Goal: Task Accomplishment & Management: Use online tool/utility

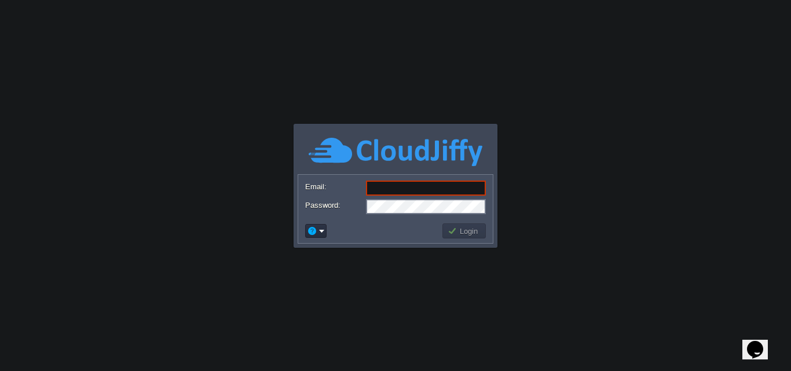
click at [396, 185] on input "Email:" at bounding box center [426, 188] width 120 height 15
type input "[EMAIL_ADDRESS][DOMAIN_NAME]"
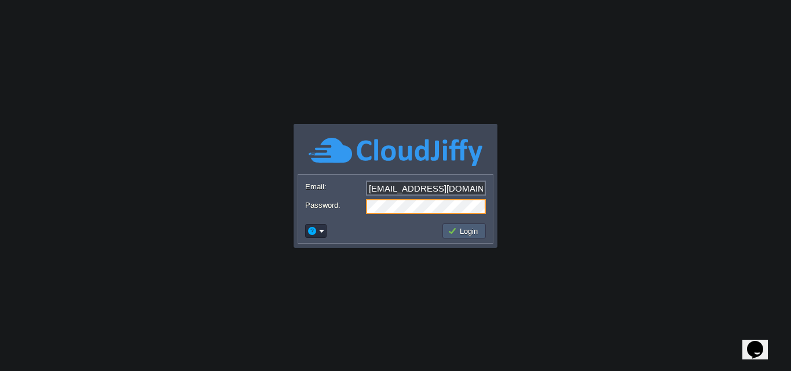
click at [467, 234] on button "Login" at bounding box center [465, 231] width 34 height 10
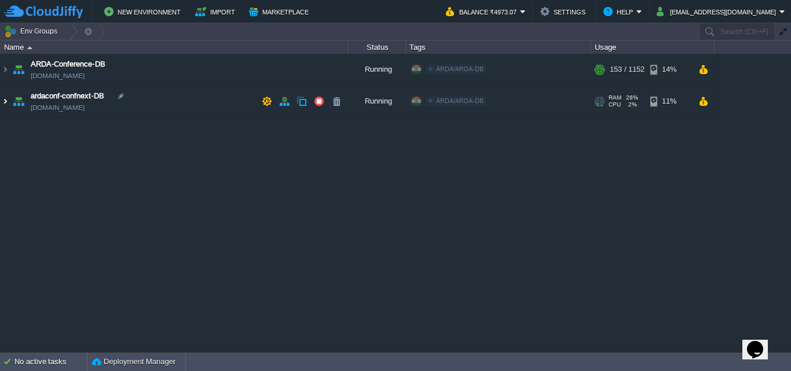
click at [8, 101] on img at bounding box center [5, 101] width 9 height 31
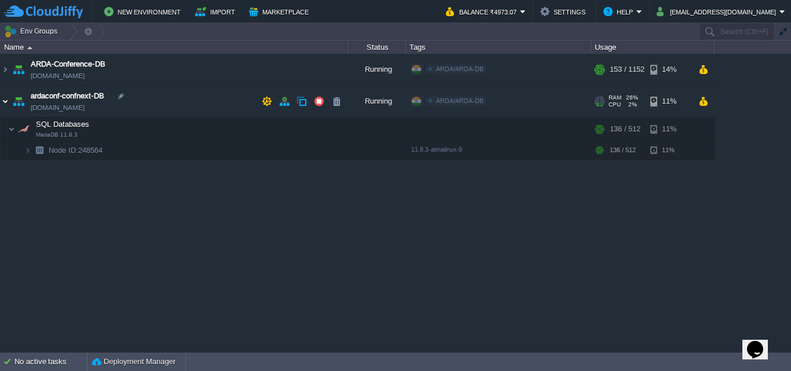
click at [8, 101] on img at bounding box center [5, 101] width 9 height 31
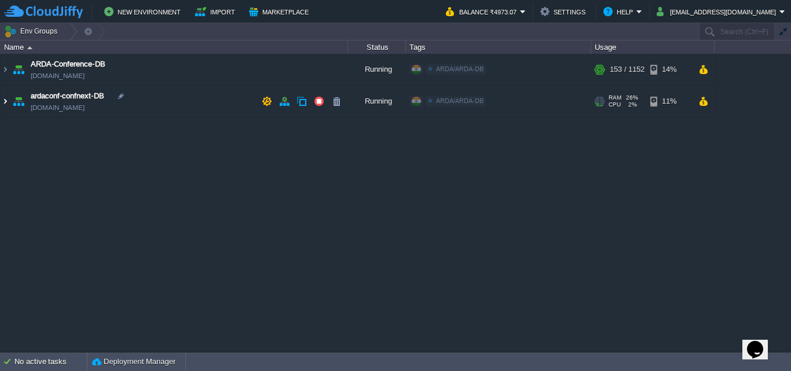
click at [8, 101] on img at bounding box center [5, 101] width 9 height 31
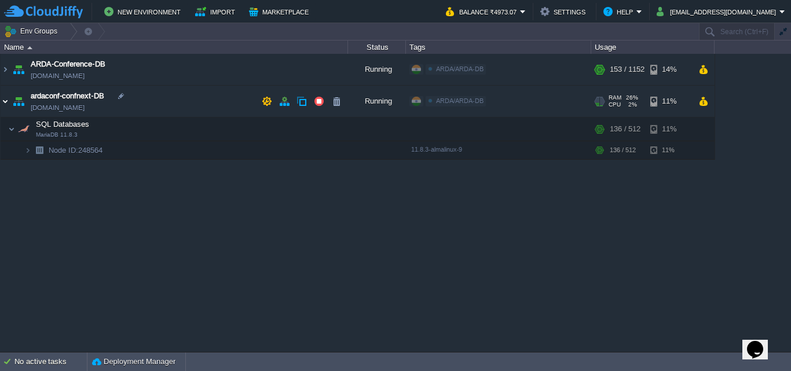
click at [8, 101] on img at bounding box center [5, 101] width 9 height 31
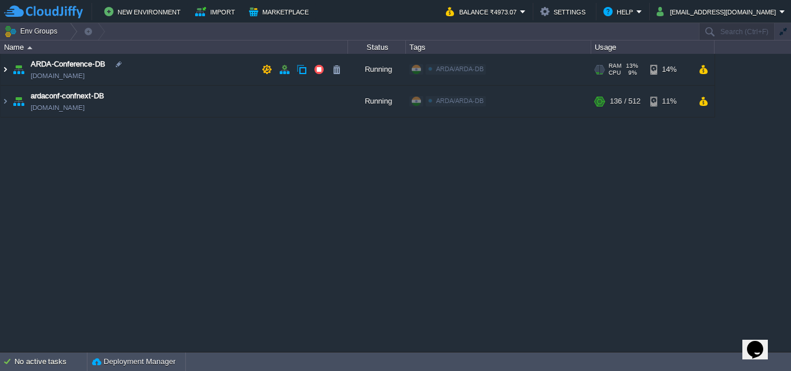
click at [2, 72] on img at bounding box center [5, 69] width 9 height 31
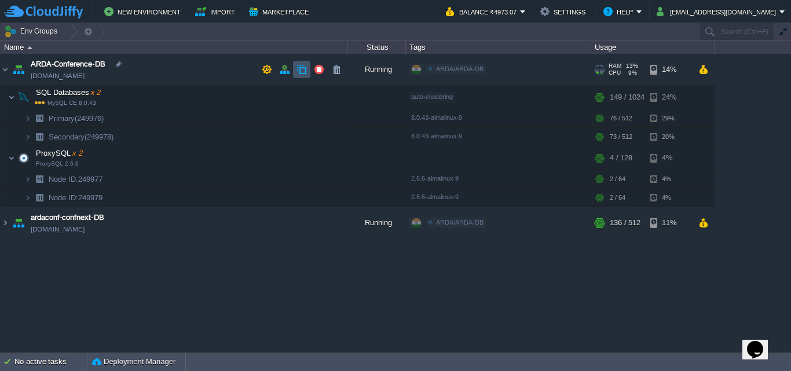
click at [301, 69] on button "button" at bounding box center [301, 69] width 10 height 10
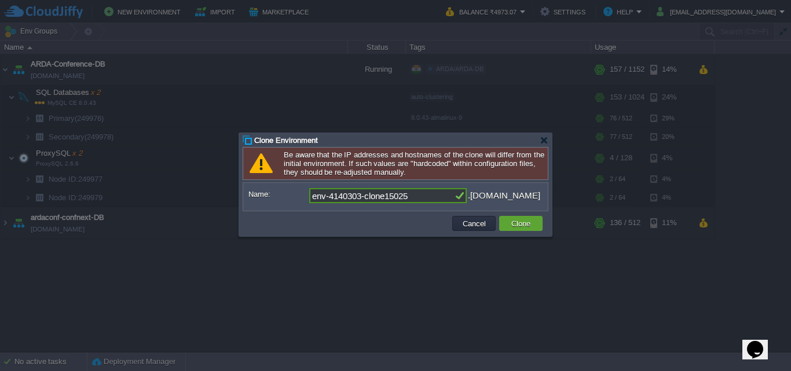
drag, startPoint x: 413, startPoint y: 197, endPoint x: 268, endPoint y: 194, distance: 145.4
click at [268, 194] on div "Name: env-4140303-clone15025 .cloudjiffy.net" at bounding box center [395, 195] width 294 height 15
type input "b"
type input "wordpressdb"
click at [516, 224] on button "Clone" at bounding box center [521, 223] width 26 height 10
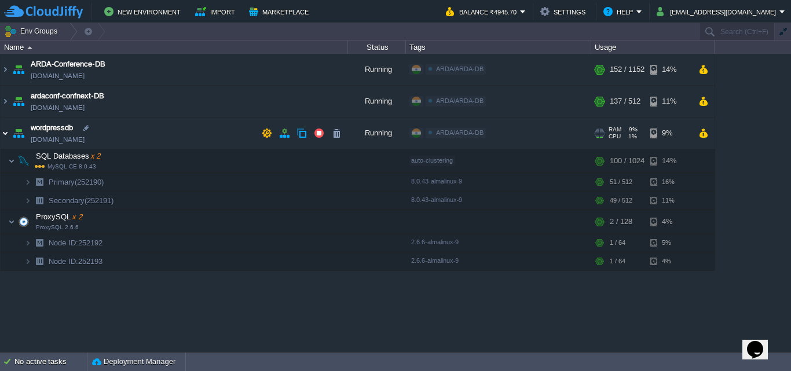
click at [6, 133] on img at bounding box center [5, 133] width 9 height 31
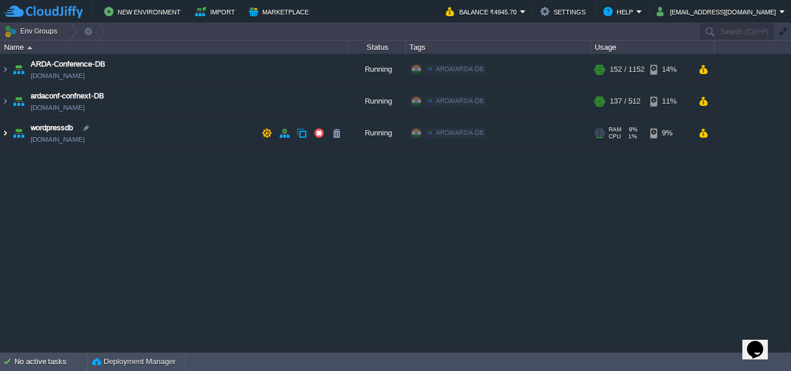
click at [8, 135] on img at bounding box center [5, 133] width 9 height 31
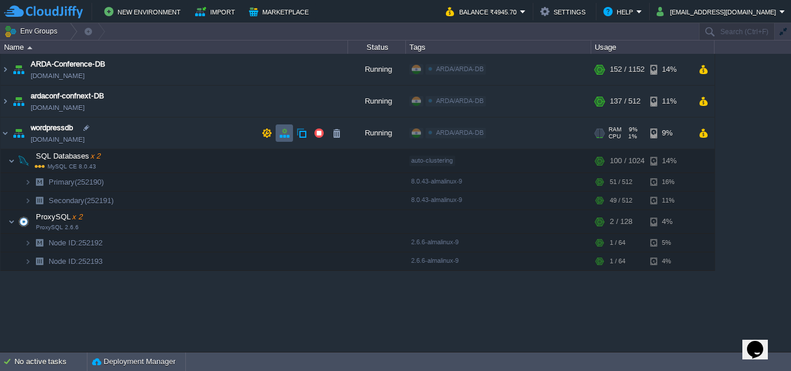
click at [288, 138] on button "button" at bounding box center [284, 133] width 10 height 10
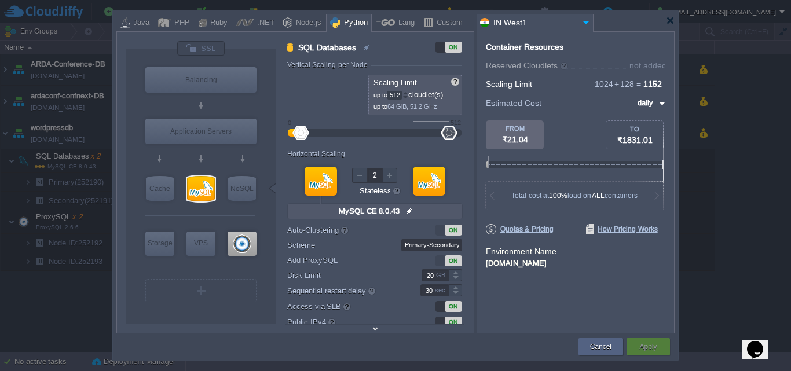
drag, startPoint x: 301, startPoint y: 132, endPoint x: 266, endPoint y: 132, distance: 34.2
click at [268, 132] on div "VM Balancing VM Application Servers VM Cache VM SQL VM NoSQL VM Storage VM VPS …" at bounding box center [300, 187] width 348 height 292
drag, startPoint x: 448, startPoint y: 130, endPoint x: 325, endPoint y: 137, distance: 123.5
click at [325, 137] on div at bounding box center [325, 133] width 17 height 14
click at [409, 100] on p "up to 9 GiB, 7.2 GHz" at bounding box center [415, 105] width 85 height 11
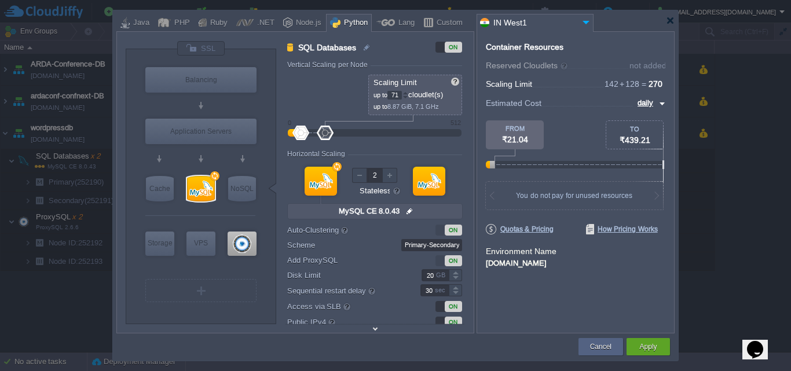
click at [408, 98] on div at bounding box center [405, 98] width 6 height 4
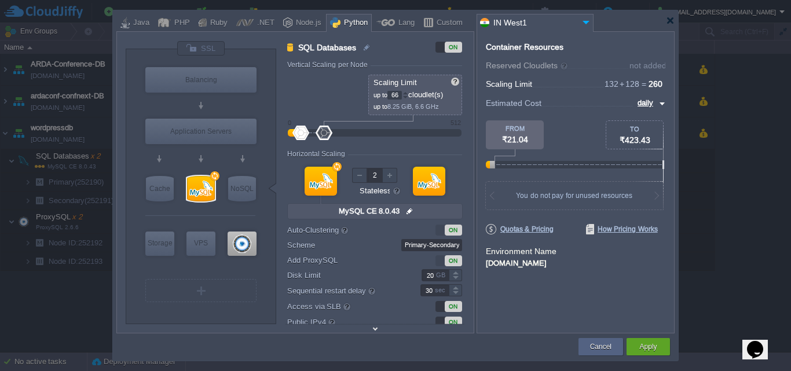
click at [408, 98] on div at bounding box center [405, 98] width 6 height 4
type input "64"
click at [408, 98] on div at bounding box center [405, 98] width 6 height 4
click at [248, 241] on div at bounding box center [242, 244] width 29 height 24
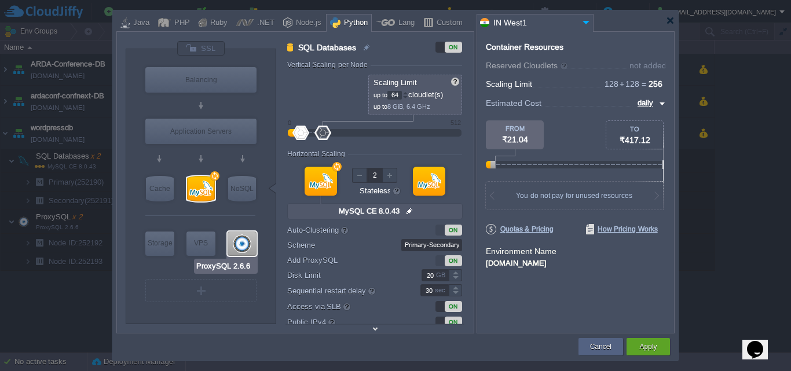
type input "ProxySQL"
type input "ProxySQL 2.6.6"
type input "null"
type input "2.6.6-almalinux-9"
type input "0"
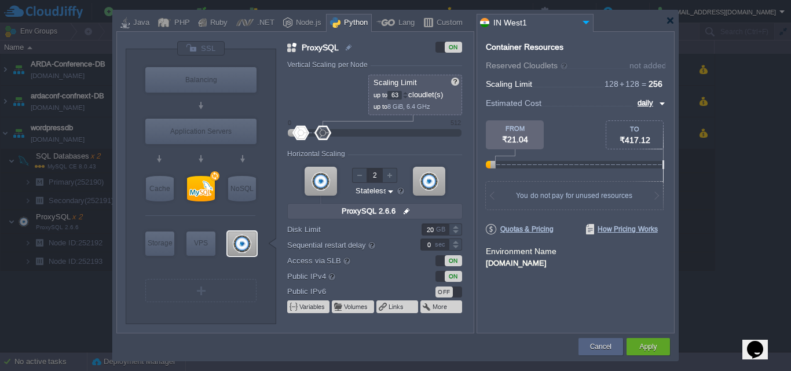
click at [408, 97] on div at bounding box center [405, 98] width 6 height 4
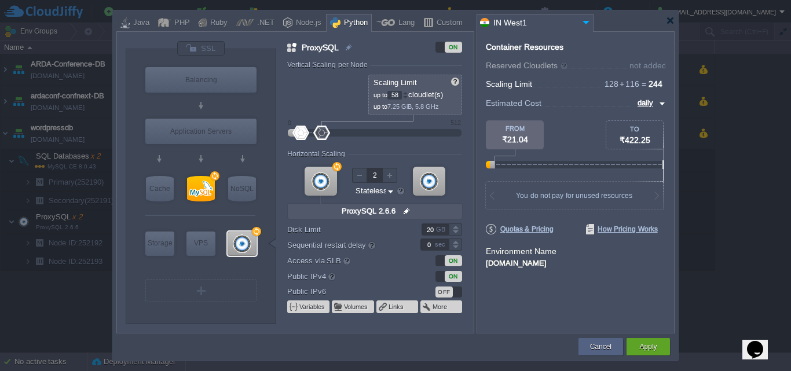
click at [408, 97] on div at bounding box center [405, 98] width 6 height 4
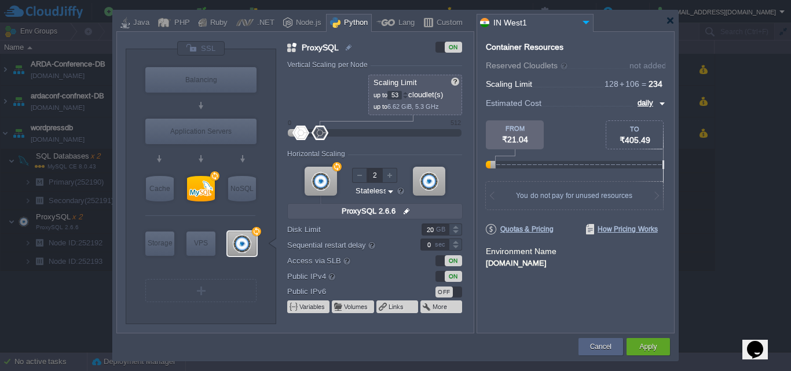
click at [408, 97] on div at bounding box center [405, 98] width 6 height 4
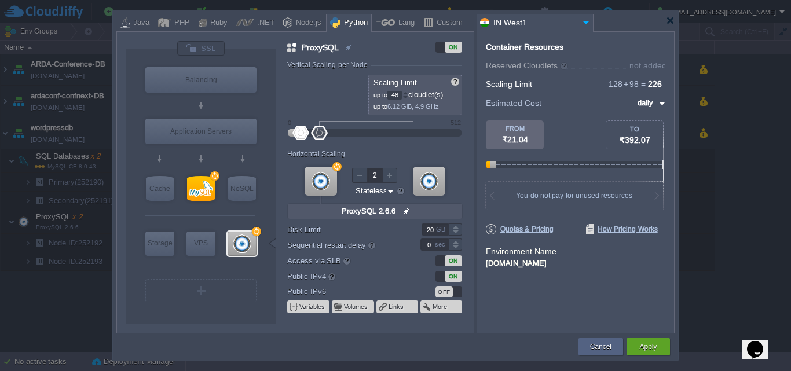
click at [408, 97] on div at bounding box center [405, 98] width 6 height 4
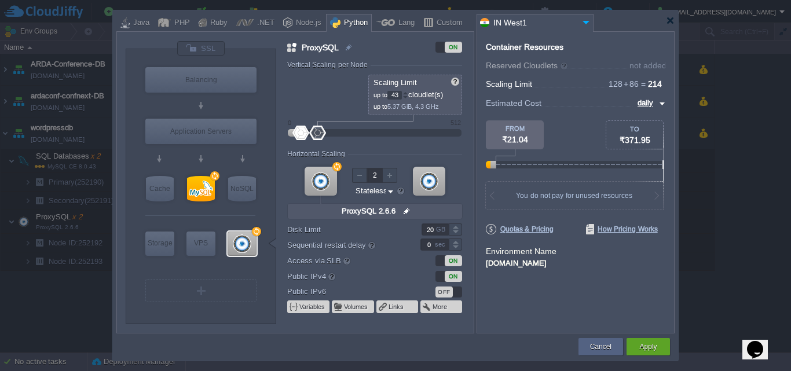
click at [408, 97] on div at bounding box center [405, 98] width 6 height 4
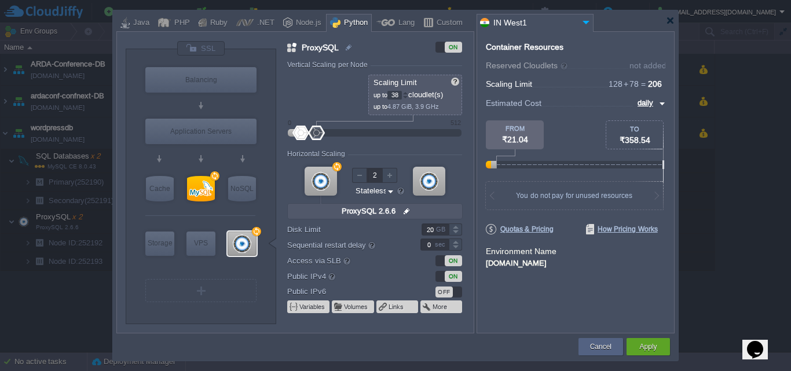
click at [408, 97] on div at bounding box center [405, 98] width 6 height 4
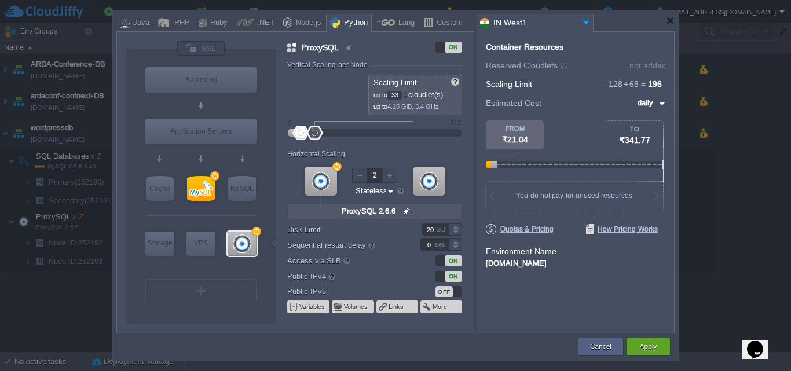
click at [408, 97] on div at bounding box center [405, 98] width 6 height 4
type input "32"
click at [408, 97] on div at bounding box center [405, 98] width 6 height 4
click at [467, 148] on form "Vertical Scaling per Node Reserved 0 cloudlet(s) 0 MiB, 0 MHz Scaling Limit up …" at bounding box center [380, 197] width 186 height 272
type input "MySQL CE 8.0.43"
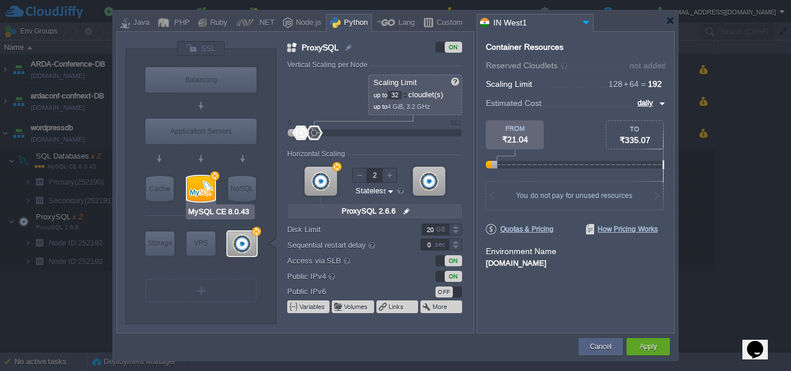
click at [210, 188] on div at bounding box center [201, 188] width 28 height 25
type input "SQL Databases"
type input "64"
type input "MySQL CE 8.0.43"
type input "null"
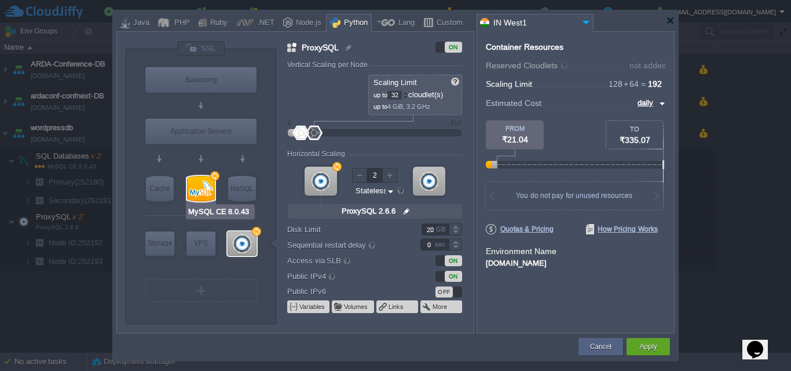
type input "8.0.43-almalin..."
type input "30"
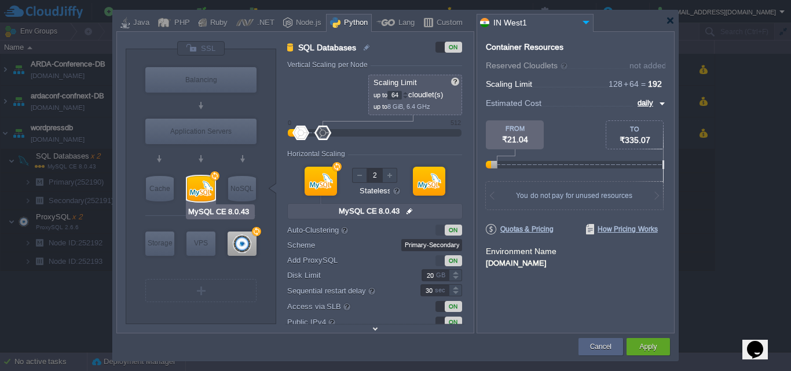
type input "Redis 7.2.4"
click at [648, 341] on button "Apply" at bounding box center [647, 347] width 17 height 12
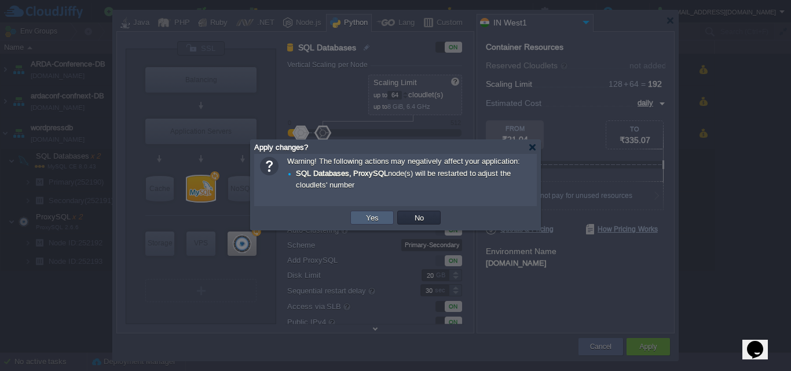
click at [373, 221] on button "Yes" at bounding box center [372, 217] width 20 height 10
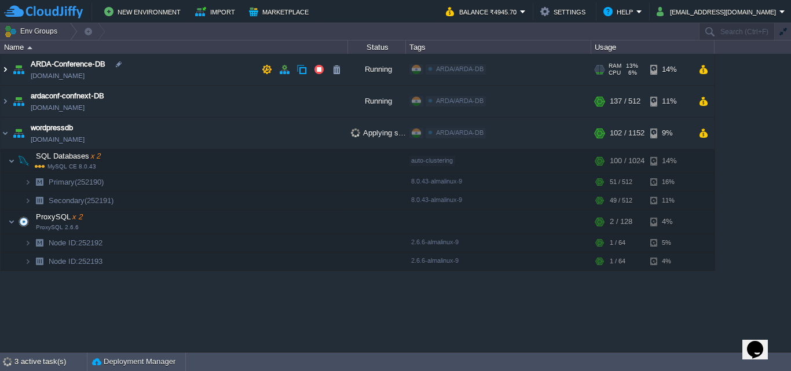
click at [8, 67] on img at bounding box center [5, 69] width 9 height 31
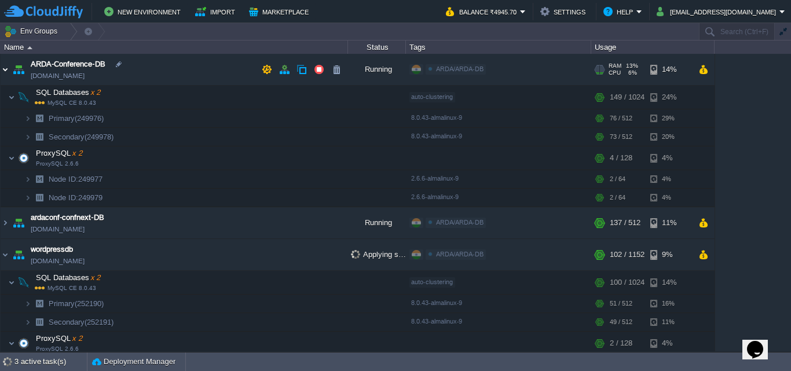
click at [8, 67] on img at bounding box center [5, 69] width 9 height 31
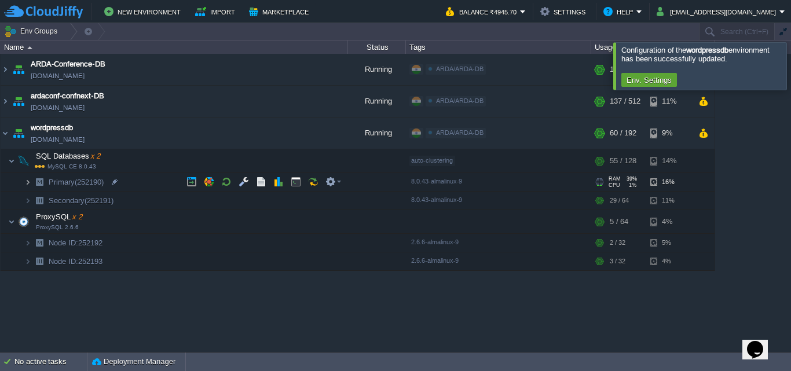
click at [27, 185] on img at bounding box center [27, 182] width 7 height 18
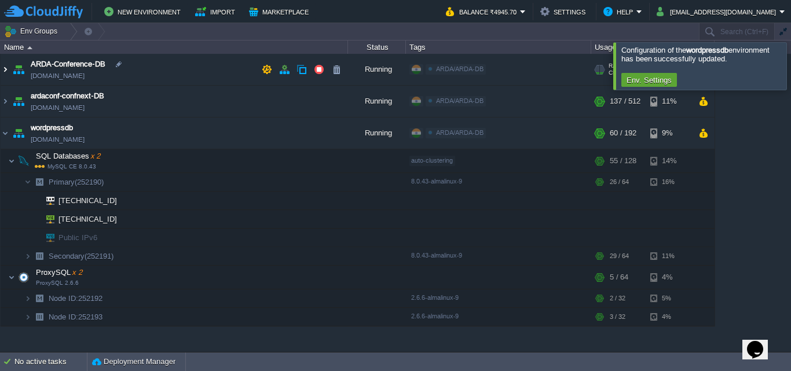
click at [5, 72] on img at bounding box center [5, 69] width 9 height 31
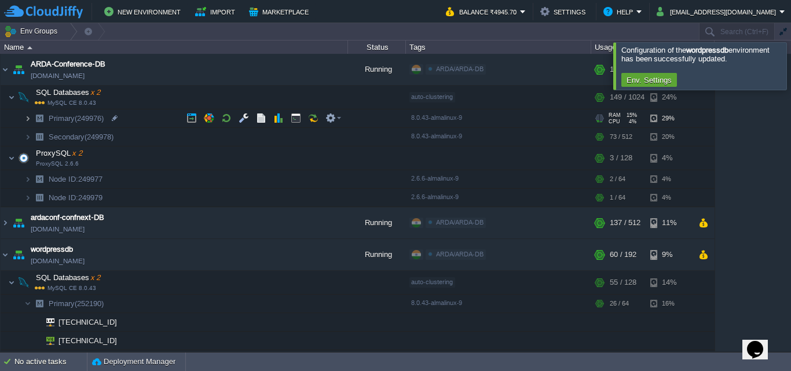
click at [28, 118] on img at bounding box center [27, 118] width 7 height 18
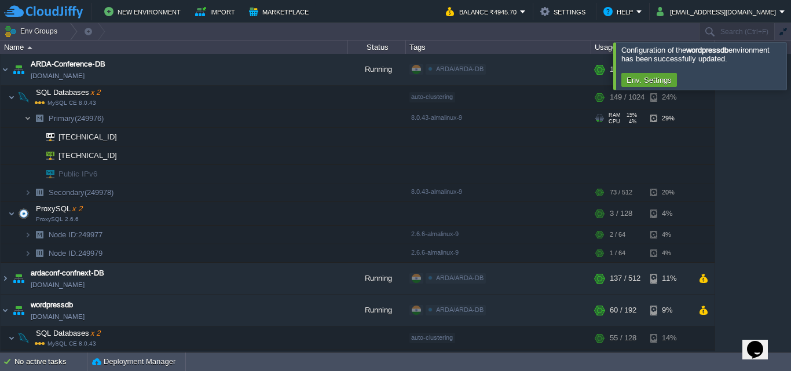
click at [28, 118] on img at bounding box center [27, 118] width 7 height 18
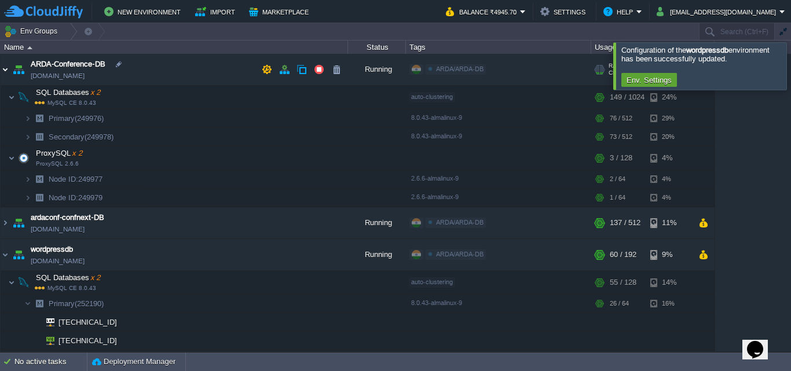
click at [8, 72] on img at bounding box center [5, 69] width 9 height 31
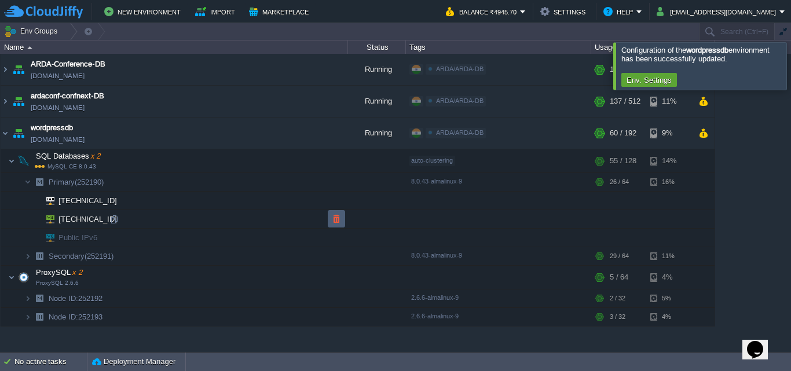
click at [342, 218] on td at bounding box center [336, 218] width 17 height 17
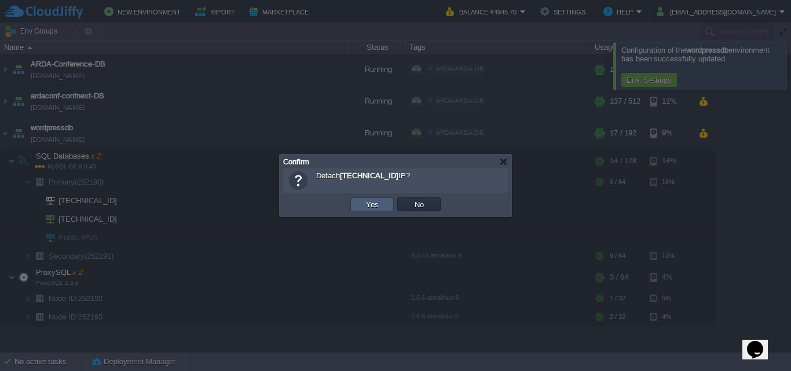
click at [376, 203] on button "Yes" at bounding box center [372, 204] width 20 height 10
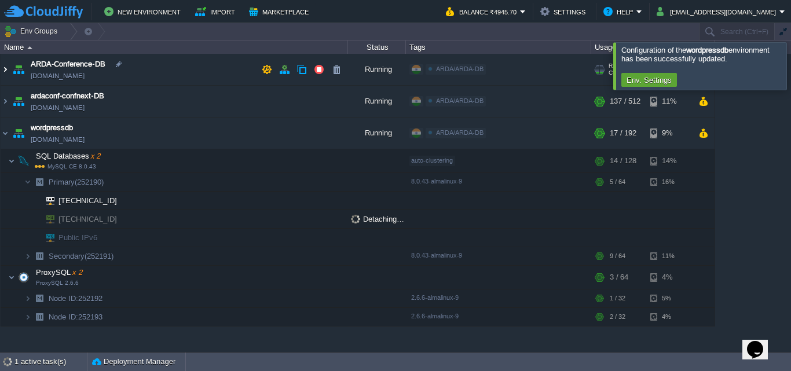
click at [7, 69] on img at bounding box center [5, 69] width 9 height 31
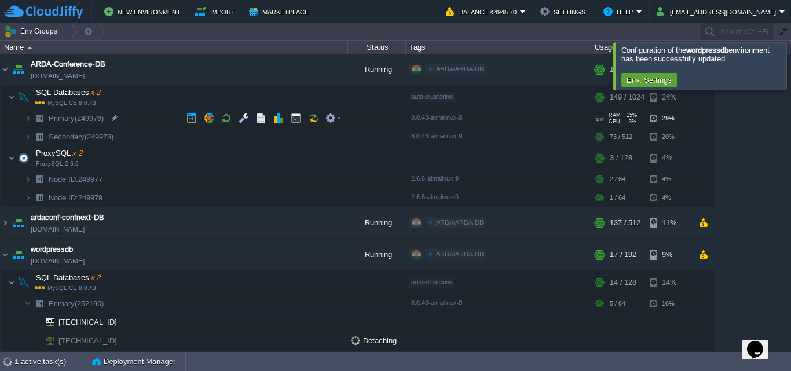
click at [23, 115] on img at bounding box center [16, 114] width 16 height 10
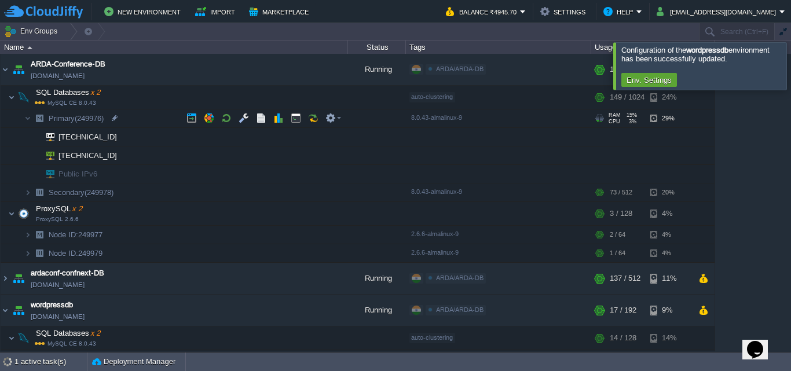
click at [23, 115] on img at bounding box center [16, 114] width 16 height 10
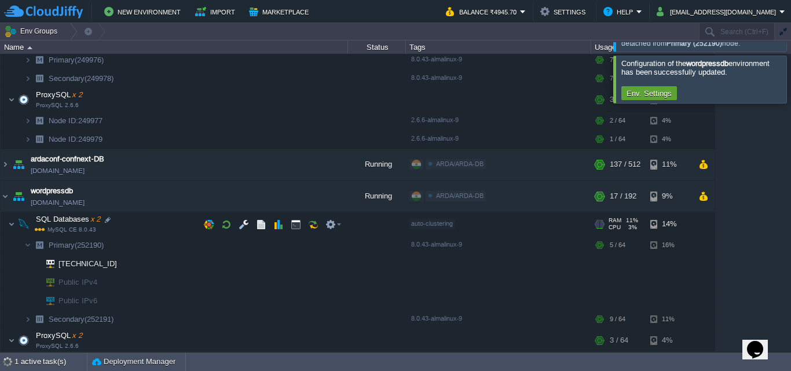
scroll to position [97, 0]
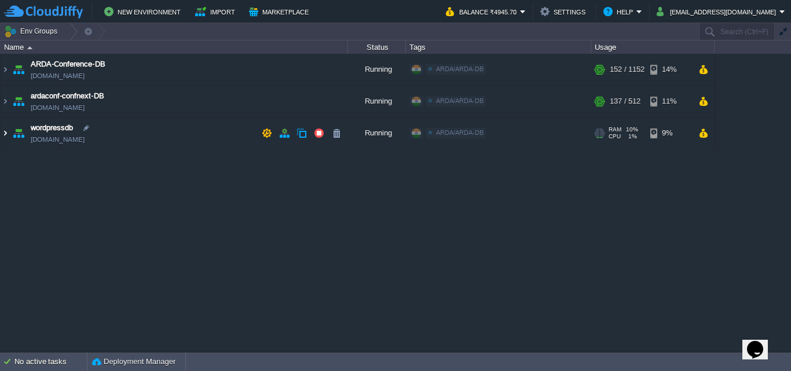
click at [4, 133] on img at bounding box center [5, 133] width 9 height 31
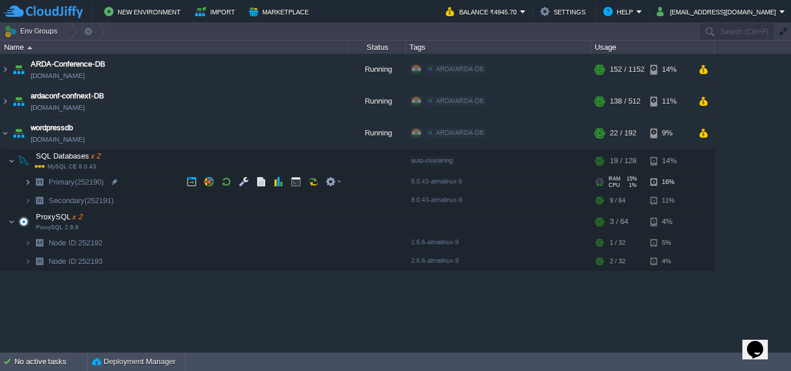
click at [27, 184] on img at bounding box center [27, 182] width 7 height 18
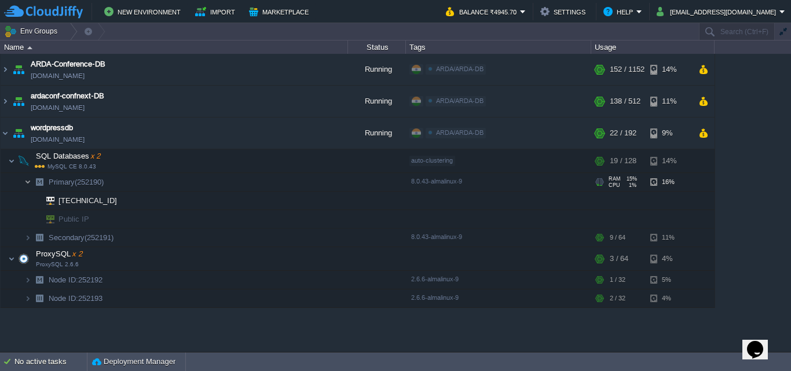
click at [27, 184] on img at bounding box center [27, 182] width 7 height 18
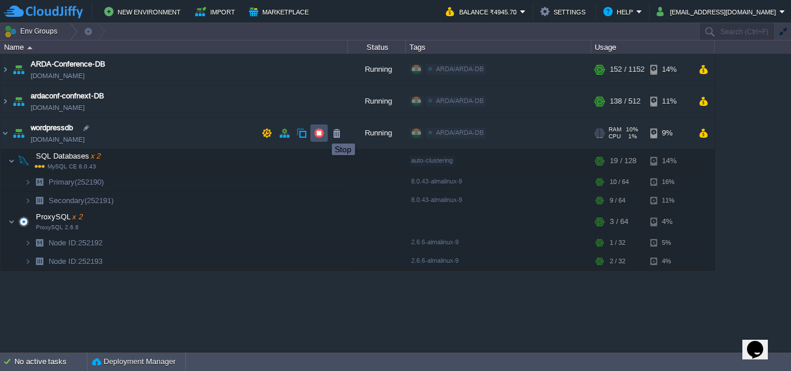
click at [323, 133] on button "button" at bounding box center [319, 133] width 10 height 10
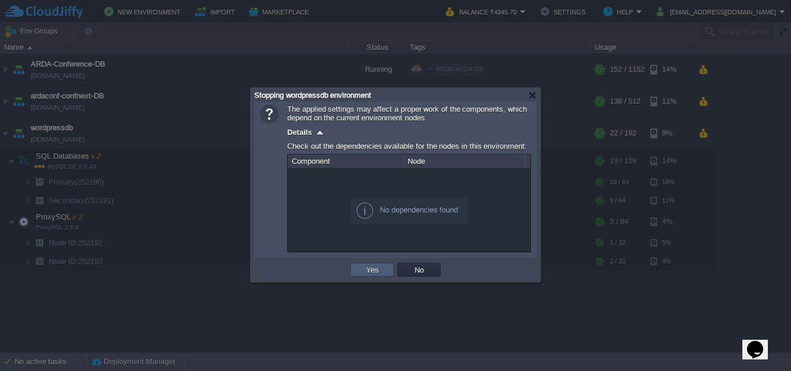
click at [361, 272] on td "Yes" at bounding box center [371, 270] width 43 height 14
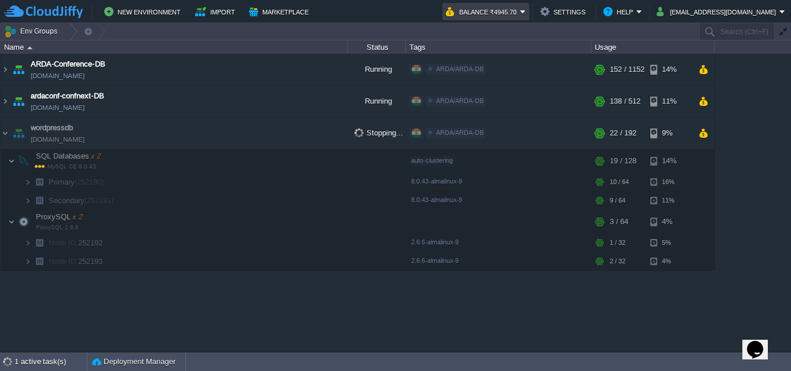
click at [526, 8] on em "Balance ₹4945.70" at bounding box center [486, 12] width 80 height 14
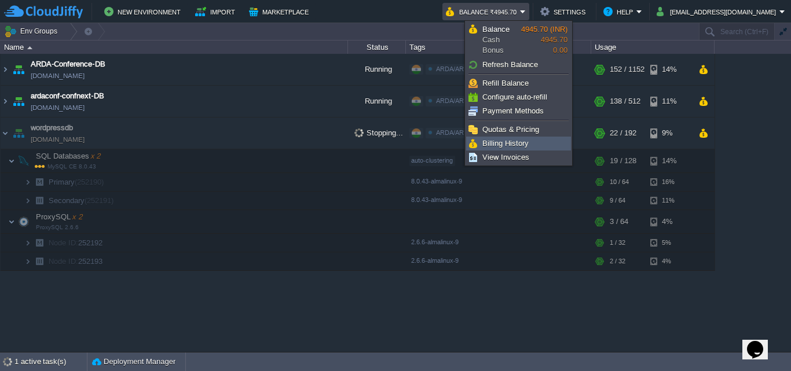
click at [526, 145] on span "Billing History" at bounding box center [505, 143] width 46 height 9
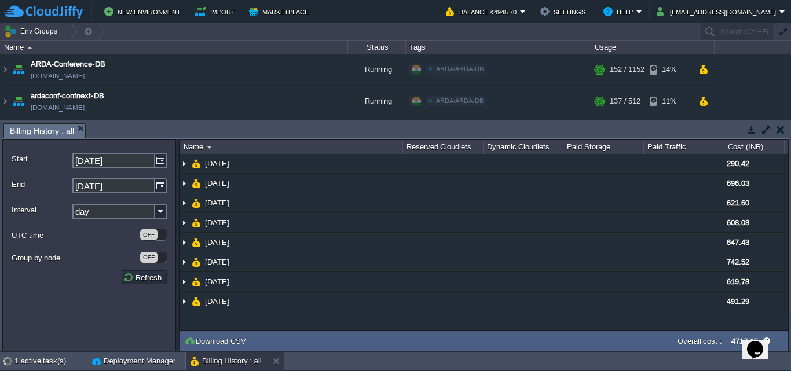
click at [159, 262] on div "OFF" at bounding box center [153, 257] width 27 height 11
click at [149, 261] on div "ON" at bounding box center [153, 257] width 27 height 11
click at [157, 261] on div "OFF" at bounding box center [148, 257] width 17 height 11
click at [150, 275] on button "Refresh" at bounding box center [144, 277] width 42 height 10
click at [163, 155] on img at bounding box center [161, 160] width 12 height 15
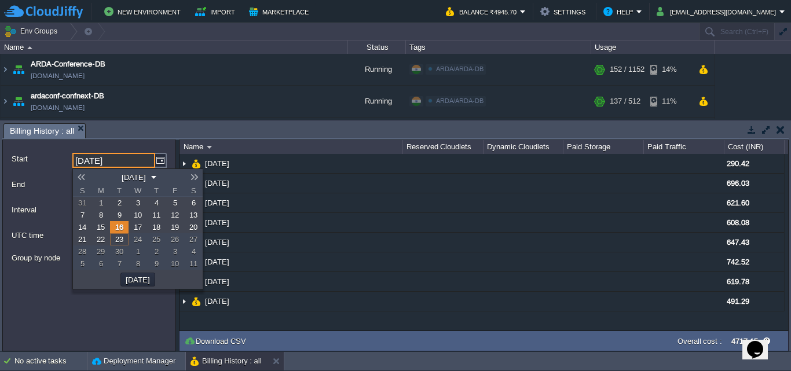
click at [98, 204] on link "1" at bounding box center [100, 203] width 19 height 12
type input "[DATE]"
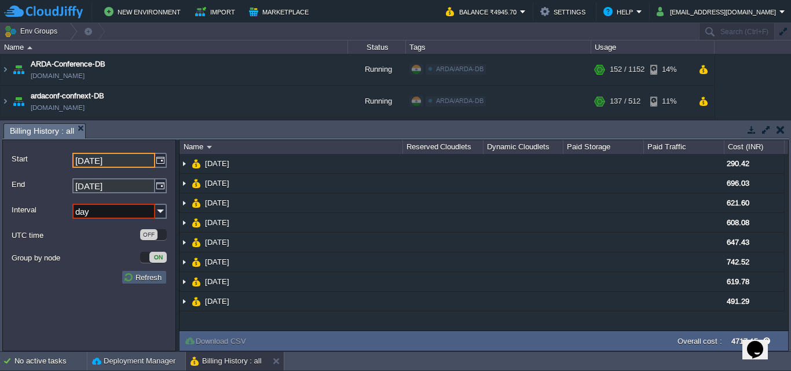
click at [152, 275] on button "Refresh" at bounding box center [144, 277] width 42 height 10
click at [144, 276] on button "Refresh" at bounding box center [144, 277] width 42 height 10
click at [162, 211] on img at bounding box center [161, 211] width 12 height 15
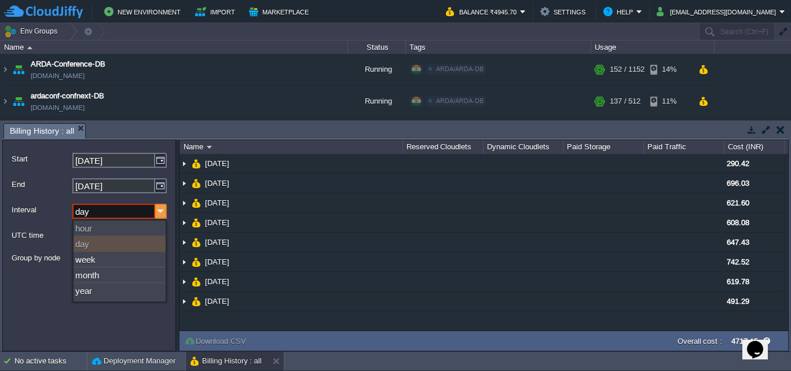
click at [162, 211] on img at bounding box center [161, 211] width 12 height 15
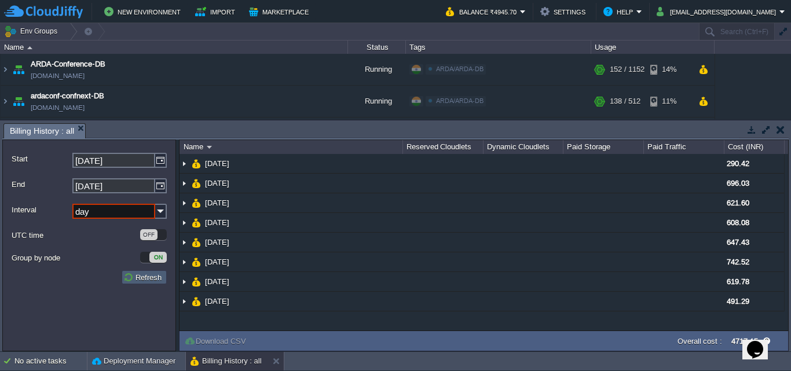
click at [148, 279] on button "Refresh" at bounding box center [144, 277] width 42 height 10
click at [783, 130] on button "button" at bounding box center [780, 129] width 8 height 10
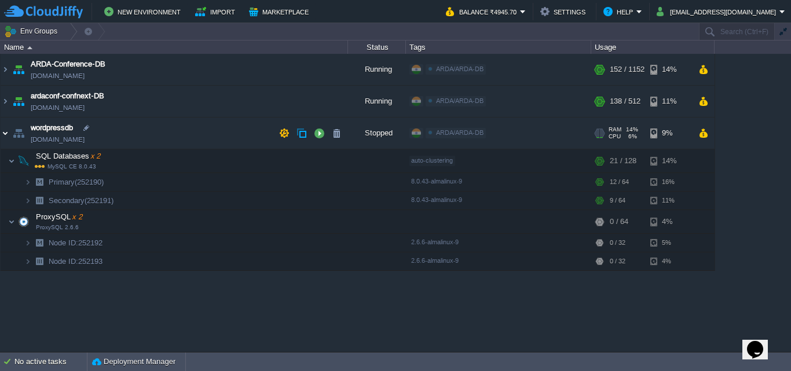
click at [1, 135] on img at bounding box center [5, 133] width 9 height 31
